Goal: Book appointment/travel/reservation

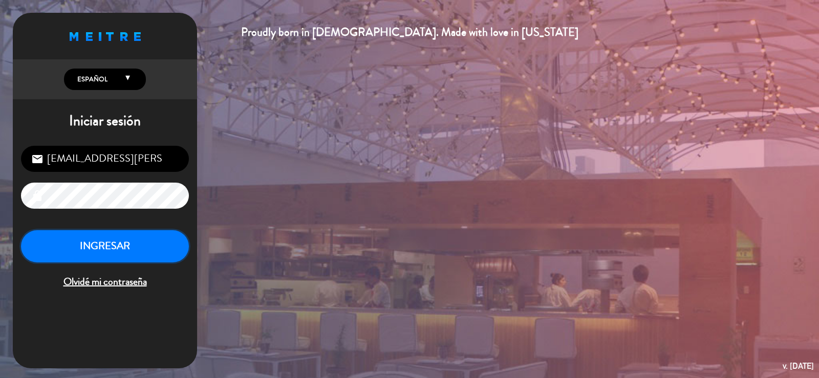
click at [147, 249] on button "INGRESAR" at bounding box center [105, 246] width 168 height 32
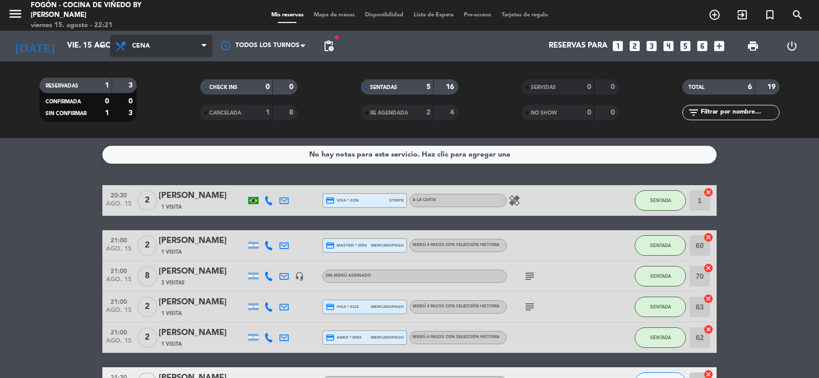
click at [183, 52] on span "Cena" at bounding box center [161, 46] width 102 height 23
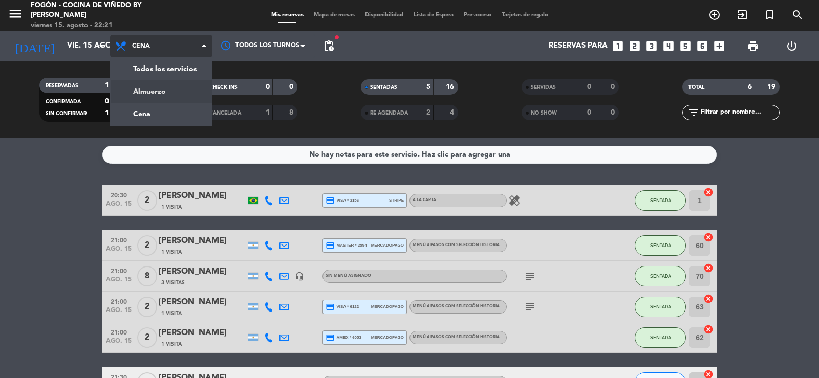
click at [165, 94] on div "menu Fogón - Cocina de viñedo by [PERSON_NAME] viernes 15. agosto - 22:21 Mis r…" at bounding box center [409, 69] width 819 height 138
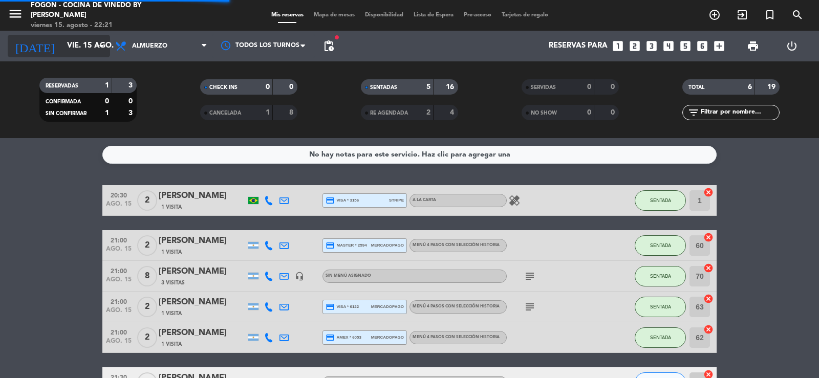
click at [87, 51] on input "vie. 15 ago." at bounding box center [111, 45] width 99 height 19
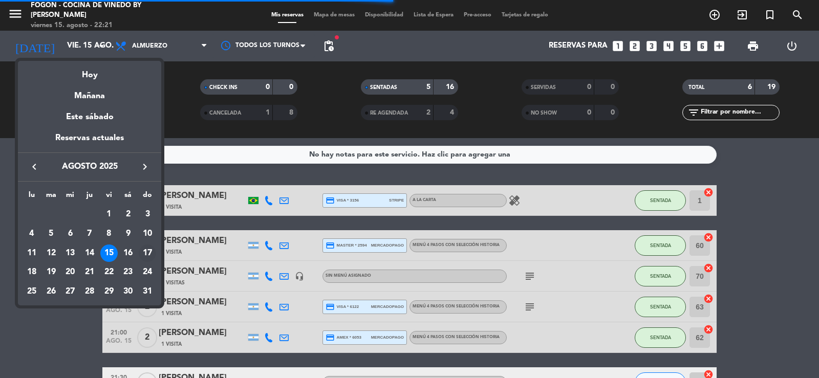
click at [148, 250] on div "17" at bounding box center [147, 253] width 17 height 17
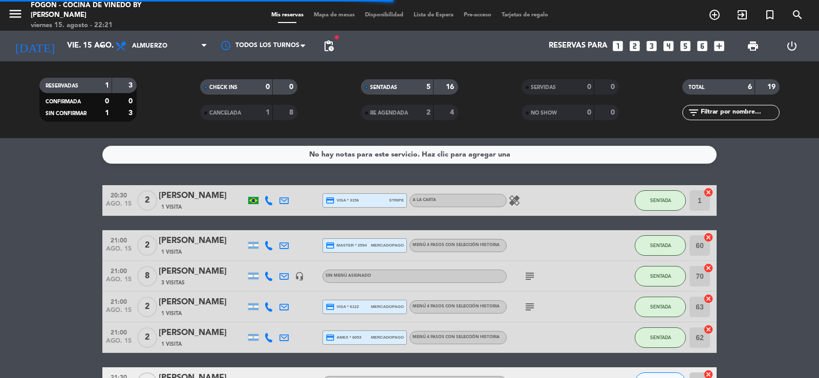
type input "dom. 17 ago."
